Goal: Transaction & Acquisition: Purchase product/service

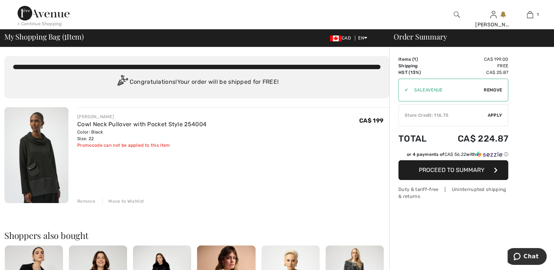
click at [376, 161] on div "JOSEPH RIBKOFF Cowl Neck Pullover with Pocket Style 254004 Color: Black Size: 2…" at bounding box center [233, 155] width 312 height 97
click at [488, 91] on span "Remove" at bounding box center [493, 90] width 18 height 7
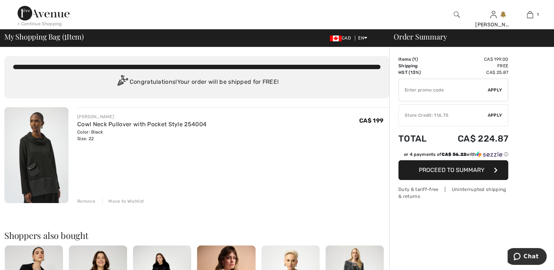
click at [471, 167] on span "Proceed to Summary" at bounding box center [452, 170] width 66 height 7
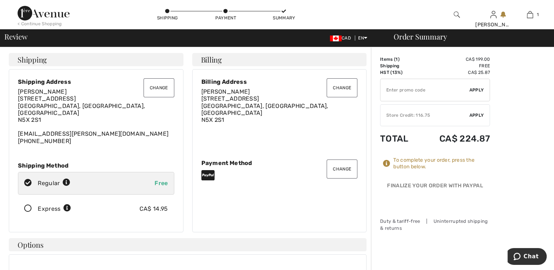
click at [478, 114] on span "Apply" at bounding box center [477, 115] width 15 height 7
